Goal: Task Accomplishment & Management: Use online tool/utility

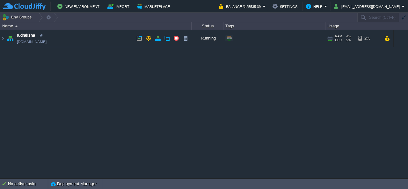
click at [183, 86] on div "rudraksha [DOMAIN_NAME] Running + Add to Env Group RAM 4% CPU 5% 33 / 566 2%" at bounding box center [204, 104] width 408 height 148
click at [2, 38] on img at bounding box center [2, 38] width 5 height 17
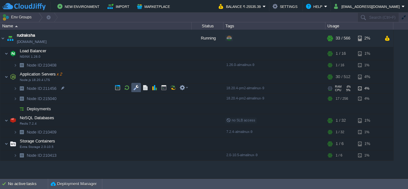
click at [135, 89] on button "button" at bounding box center [136, 88] width 6 height 6
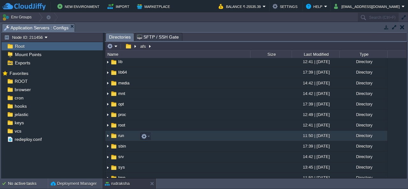
scroll to position [2, 0]
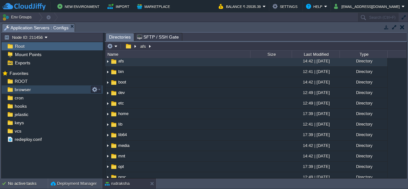
click at [22, 87] on span "browser" at bounding box center [22, 90] width 18 height 6
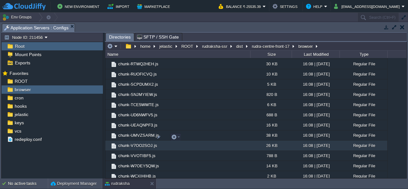
scroll to position [971, 0]
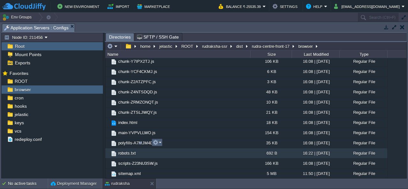
click at [159, 142] on em at bounding box center [157, 143] width 9 height 6
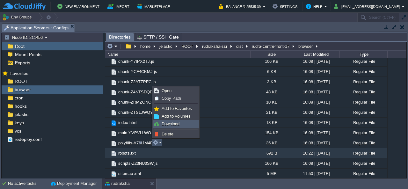
click at [168, 125] on span "Download" at bounding box center [170, 123] width 18 height 5
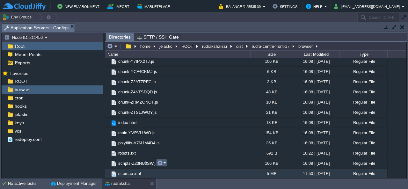
click at [161, 164] on button "button" at bounding box center [160, 163] width 6 height 6
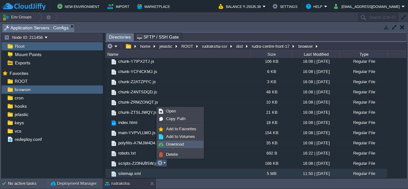
click at [173, 146] on span "Download" at bounding box center [175, 144] width 18 height 5
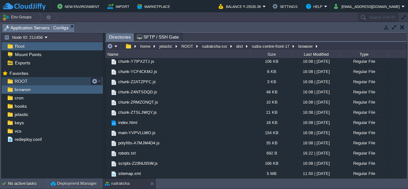
click at [20, 82] on span "ROOT" at bounding box center [20, 81] width 15 height 6
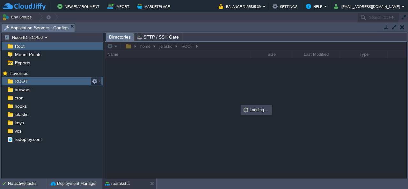
scroll to position [0, 0]
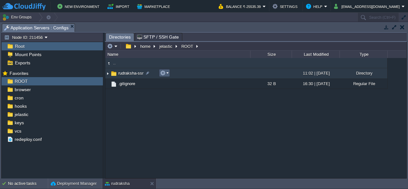
click at [164, 74] on button "button" at bounding box center [163, 73] width 6 height 6
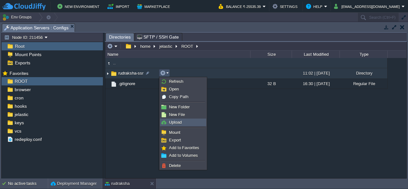
click at [175, 120] on span "Upload" at bounding box center [175, 122] width 13 height 5
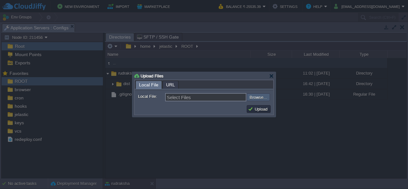
click at [257, 96] on input "file" at bounding box center [229, 96] width 81 height 7
type input "C:\fakepath\dist.zip"
type input "dist.zip"
click at [250, 109] on button "Upload" at bounding box center [258, 109] width 21 height 6
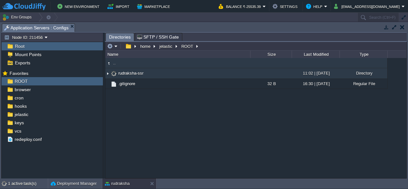
click at [107, 74] on img at bounding box center [107, 73] width 5 height 10
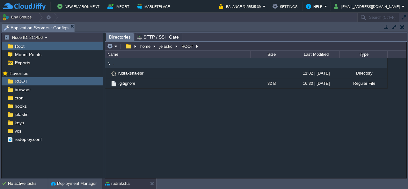
click at [283, 149] on div ".. rudraksha-ssr 11:02 | [DATE] Directory .gitignore 32 B 16:30 | [DATE] Regula…" at bounding box center [255, 118] width 301 height 120
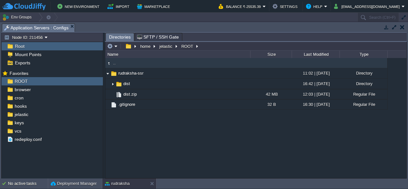
click at [283, 149] on div ".. rudraksha-ssr 11:02 | [DATE] Directory .. dist 16:42 | [DATE] Directory dist…" at bounding box center [255, 118] width 301 height 120
click at [404, 27] on button "button" at bounding box center [402, 27] width 4 height 6
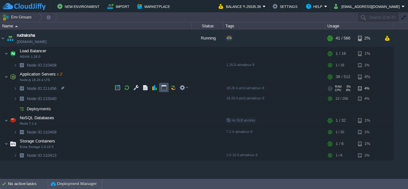
click at [163, 90] on button "button" at bounding box center [164, 88] width 6 height 6
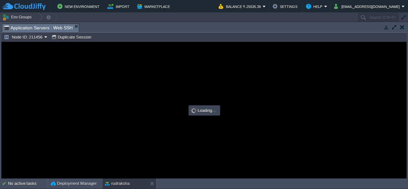
type input "#000000"
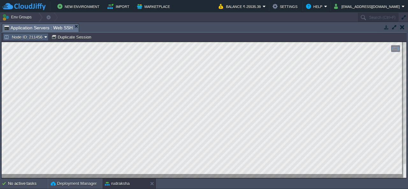
click at [36, 34] on button "Node ID: 211456" at bounding box center [24, 37] width 40 height 6
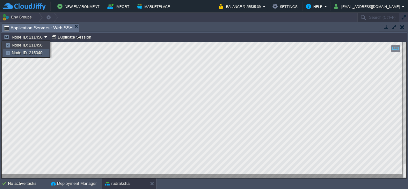
click at [39, 53] on span "Node ID: 215040" at bounding box center [27, 52] width 31 height 5
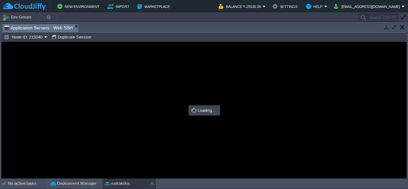
type input "#000000"
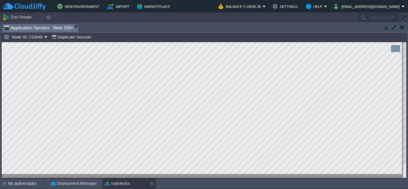
click at [400, 27] on button "button" at bounding box center [402, 27] width 4 height 6
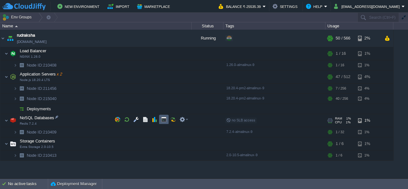
click at [166, 119] on button "button" at bounding box center [164, 120] width 6 height 6
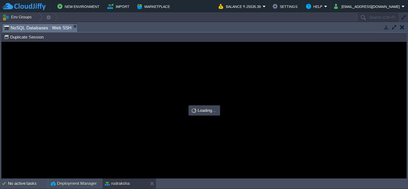
type input "#000000"
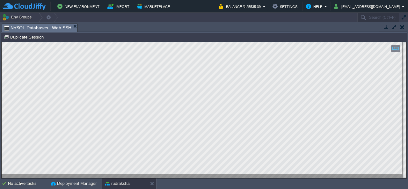
click at [404, 26] on button "button" at bounding box center [402, 27] width 4 height 6
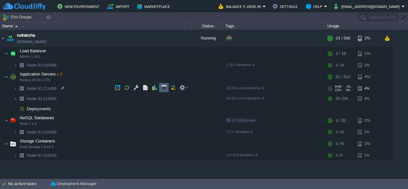
click at [167, 90] on td at bounding box center [164, 88] width 10 height 10
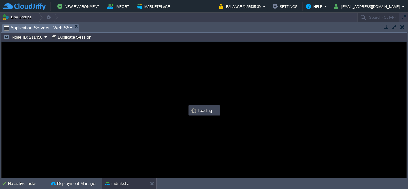
type input "#000000"
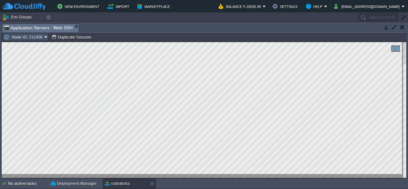
click at [41, 35] on button "Node ID: 211456" at bounding box center [24, 37] width 40 height 6
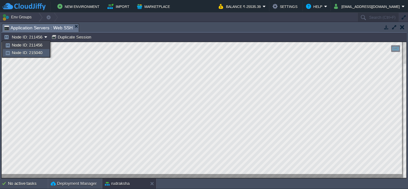
click at [39, 52] on span "Node ID: 215040" at bounding box center [27, 52] width 31 height 5
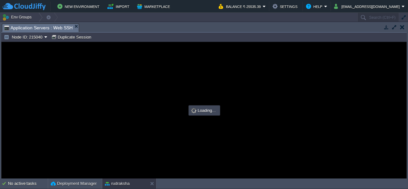
type input "#000000"
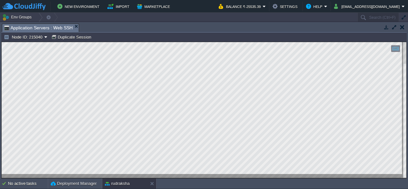
click at [403, 27] on button "button" at bounding box center [402, 27] width 4 height 6
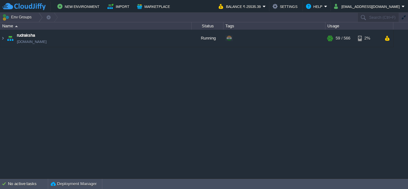
click at [283, 85] on div "rudraksha rudraksha.cloudjiffy.net Running + Add to Env Group RAM 4% CPU 11% 59…" at bounding box center [204, 104] width 408 height 148
click at [2, 40] on img at bounding box center [2, 38] width 5 height 17
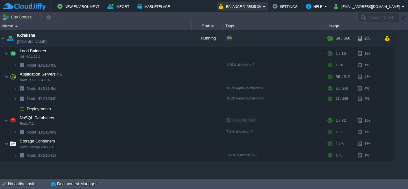
click at [262, 7] on button "Balance ₹-25535.39" at bounding box center [240, 7] width 44 height 8
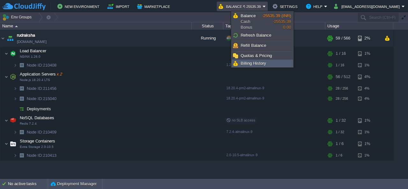
click at [261, 60] on link "Billing History" at bounding box center [262, 63] width 61 height 7
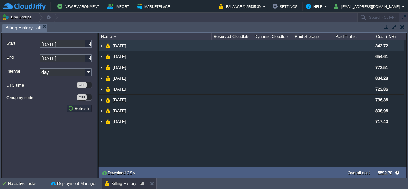
click at [103, 48] on img at bounding box center [101, 45] width 5 height 11
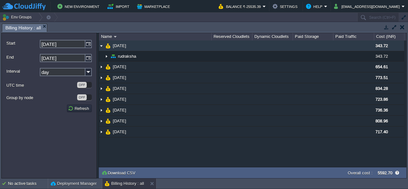
click at [103, 45] on img at bounding box center [101, 45] width 5 height 11
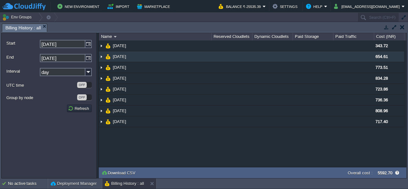
click at [104, 58] on td "[DATE]" at bounding box center [155, 56] width 112 height 11
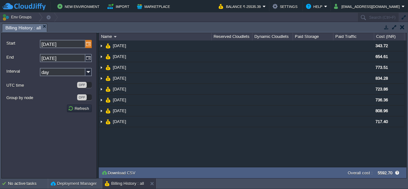
click at [87, 45] on img at bounding box center [88, 44] width 6 height 8
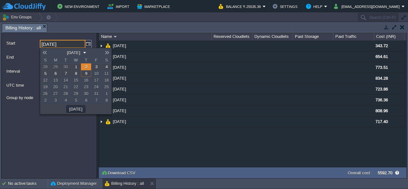
click at [48, 52] on link at bounding box center [44, 52] width 9 height 5
click at [56, 67] on span "1" at bounding box center [55, 66] width 2 height 5
type input "01-09-2025"
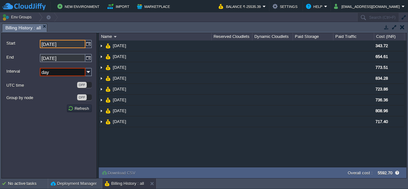
click at [78, 133] on form "Start 01-09-2025 End 09-10-2025 Interval day UTC time OFF Group by node OFF Ref…" at bounding box center [49, 105] width 96 height 146
click at [63, 150] on form "Start 01-09-2025 End 09-10-2025 Interval day UTC time OFF Group by node OFF Ref…" at bounding box center [49, 105] width 96 height 146
click at [79, 109] on button "Refresh" at bounding box center [79, 108] width 23 height 6
click at [46, 124] on form "Start 01-09-2025 End 09-10-2025 Interval day UTC time OFF Group by node OFF Ref…" at bounding box center [49, 105] width 96 height 146
click at [77, 109] on button "Refresh" at bounding box center [79, 108] width 23 height 6
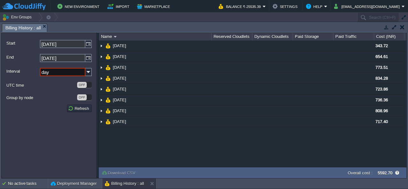
click at [400, 29] on button "button" at bounding box center [402, 27] width 4 height 6
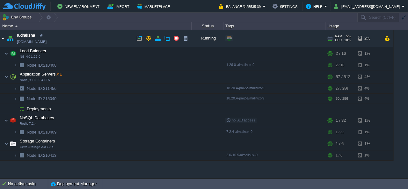
click at [3, 39] on img at bounding box center [2, 38] width 5 height 17
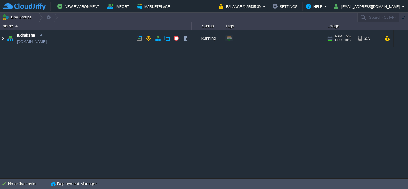
click at [3, 39] on img at bounding box center [2, 38] width 5 height 17
click at [2, 39] on img at bounding box center [2, 38] width 5 height 17
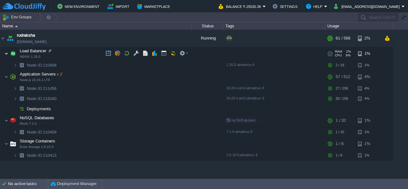
click at [8, 55] on img at bounding box center [6, 53] width 4 height 13
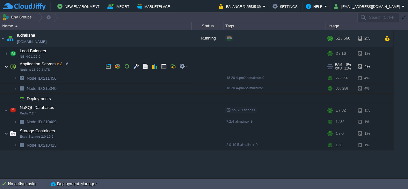
click at [7, 67] on img at bounding box center [6, 66] width 4 height 13
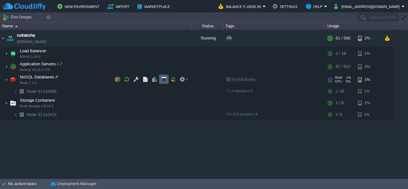
click at [163, 79] on button "button" at bounding box center [164, 79] width 6 height 6
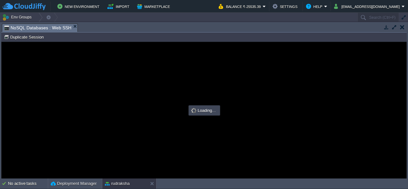
type input "#000000"
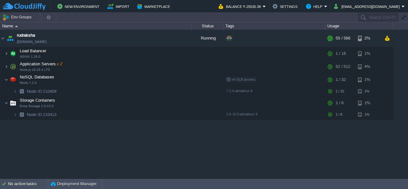
click at [107, 148] on div "rudraksha rudraksha.cloudjiffy.net Running + Add to Env Group RAM 4% CPU 9% 55 …" at bounding box center [204, 104] width 408 height 148
click at [157, 39] on button "button" at bounding box center [158, 38] width 6 height 6
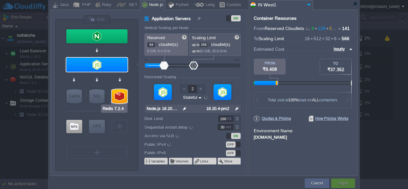
click at [120, 98] on div at bounding box center [119, 96] width 15 height 14
type input "NoSQL Databases"
type input "8"
type input "32"
type input "1"
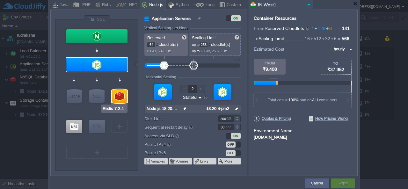
type input "Redis 7.2.4"
type input "null"
type input "7.2.4-almalinux-9"
type input "Stateless"
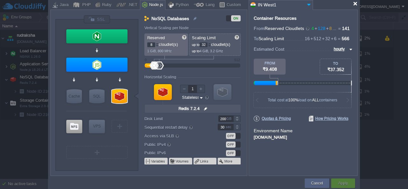
click at [355, 5] on div at bounding box center [355, 3] width 5 height 5
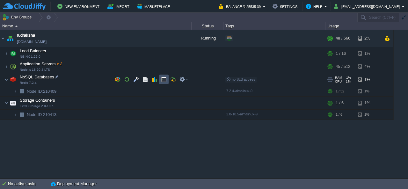
click at [166, 78] on button "button" at bounding box center [164, 79] width 6 height 6
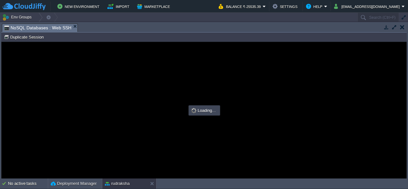
type input "#000000"
